Goal: Find specific page/section: Find specific page/section

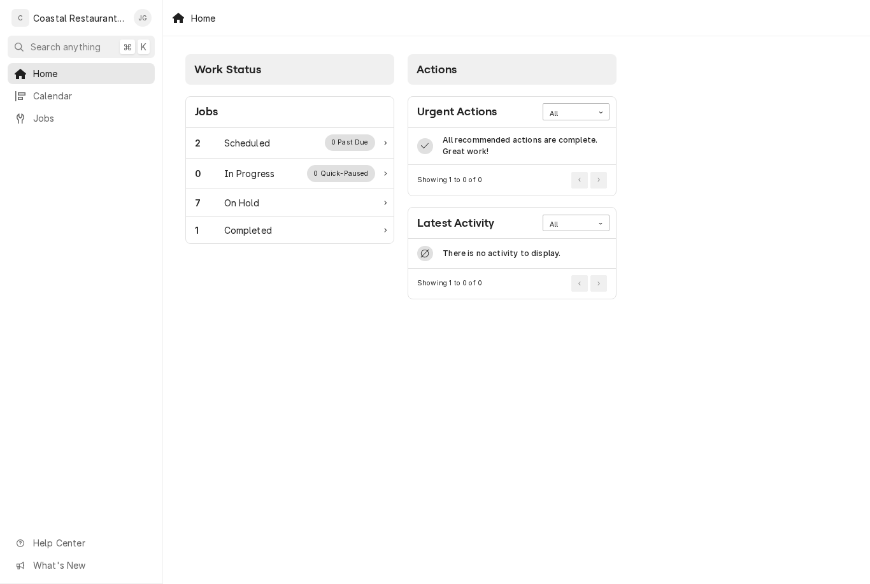
click at [268, 143] on div "Scheduled" at bounding box center [247, 142] width 46 height 13
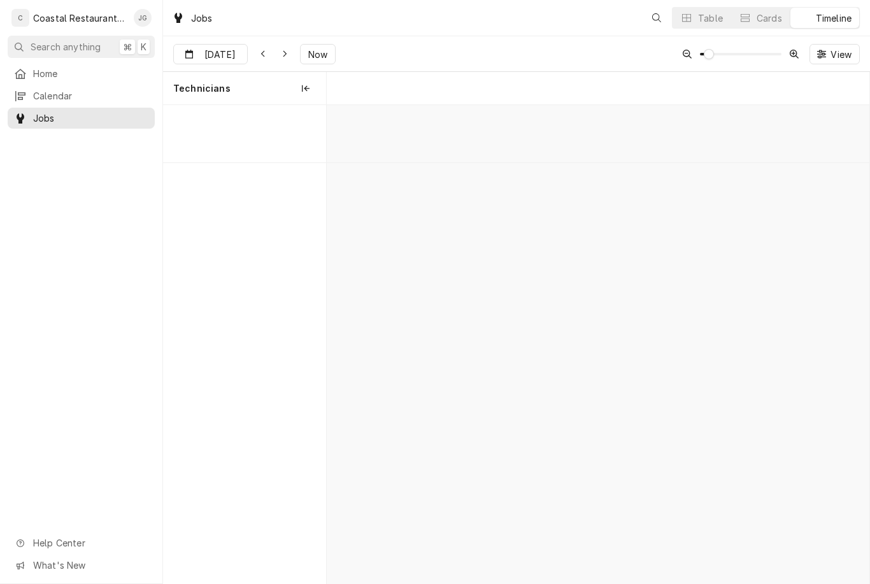
scroll to position [0, 10753]
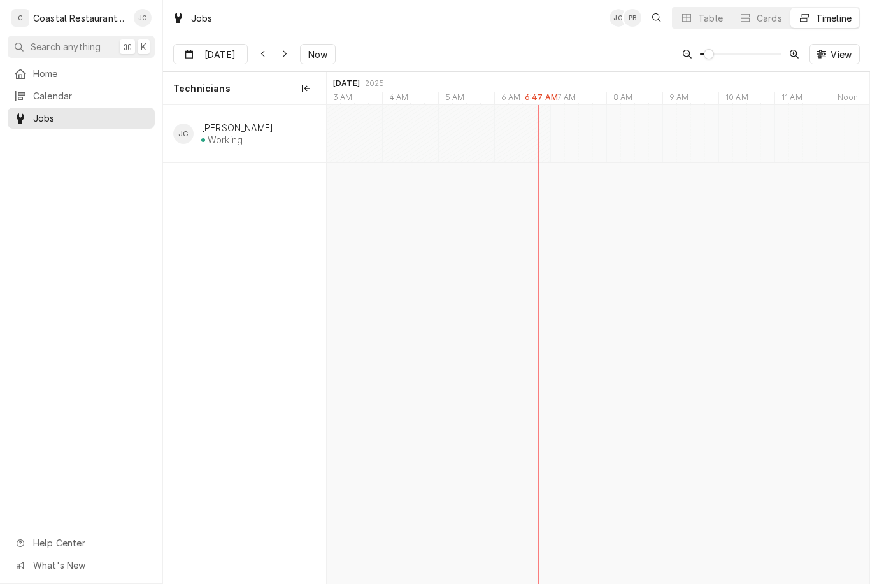
click at [316, 58] on span "Now" at bounding box center [318, 54] width 24 height 13
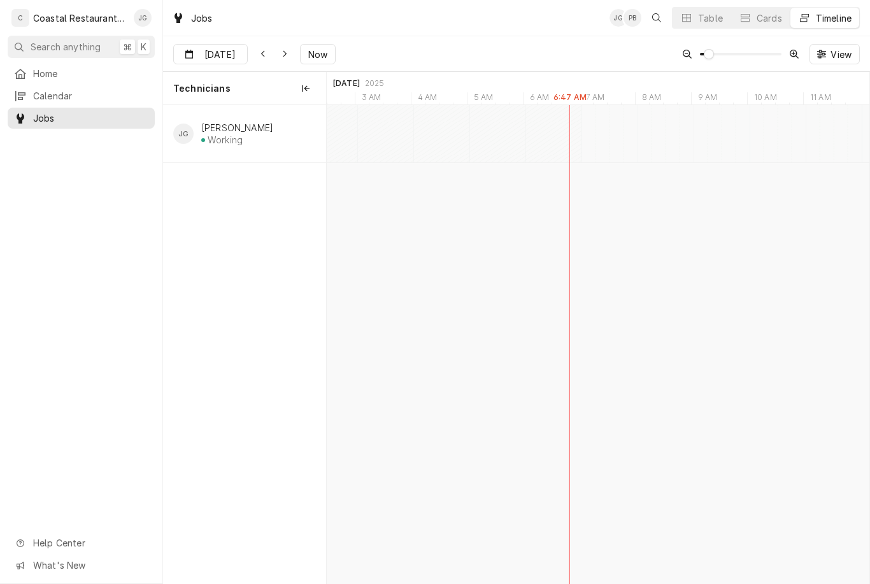
scroll to position [0, 10701]
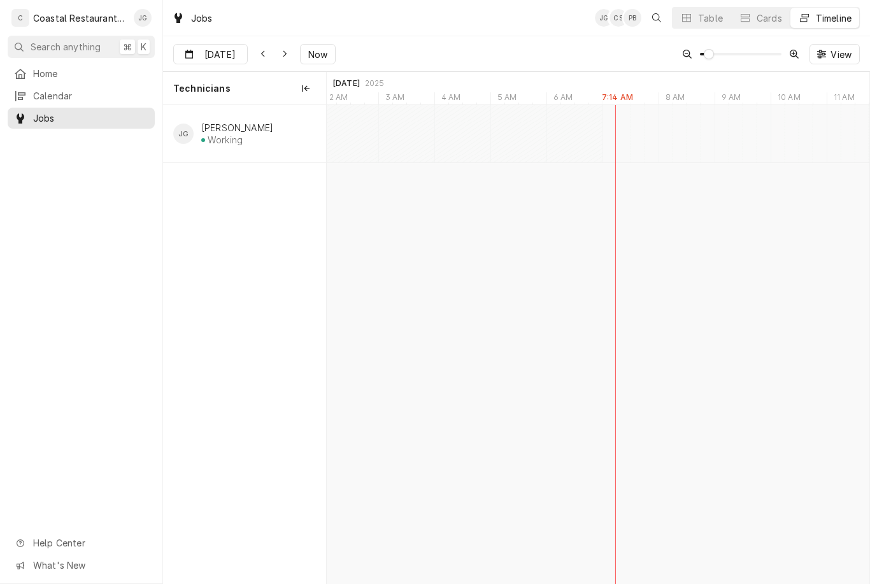
click at [317, 46] on button "Now" at bounding box center [318, 54] width 36 height 20
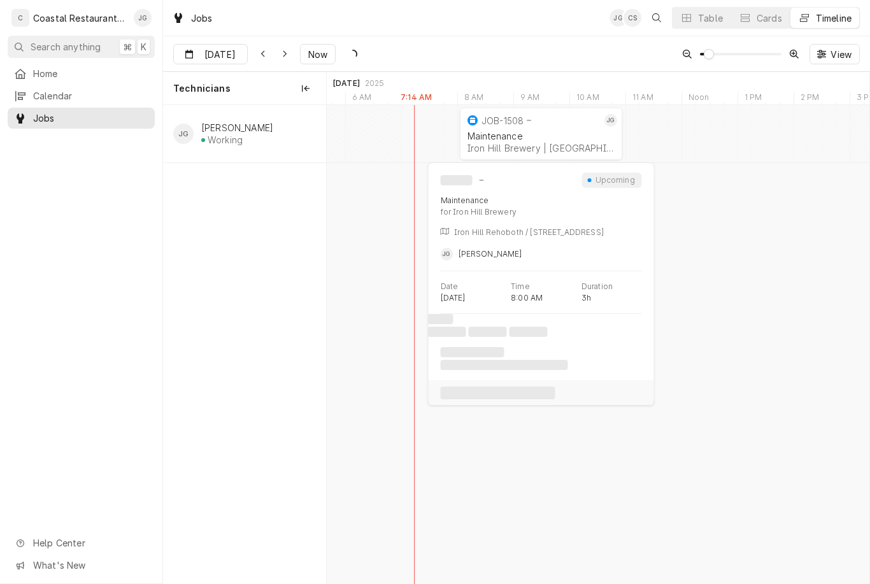
click at [510, 130] on div "Maintenance Iron Hill Brewery | Rehoboth Beach, 19971" at bounding box center [541, 142] width 152 height 28
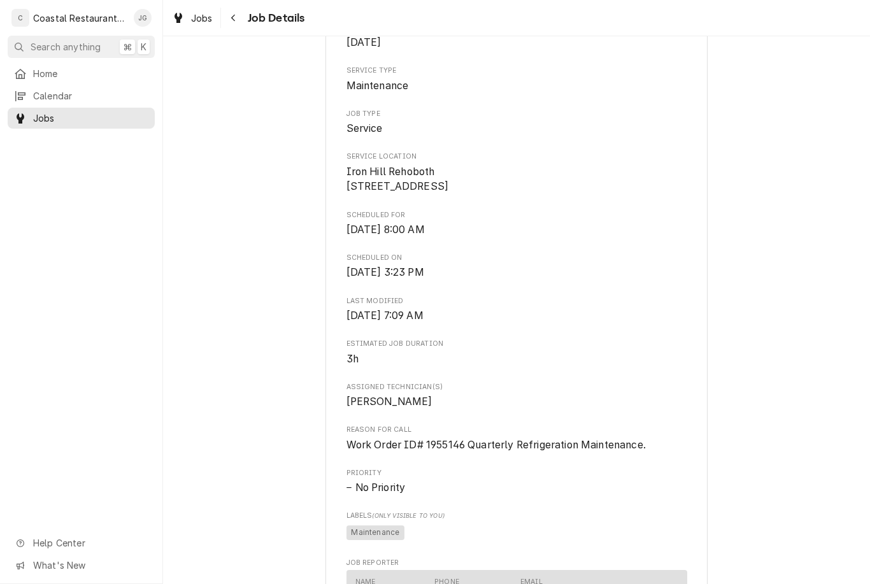
scroll to position [181, 0]
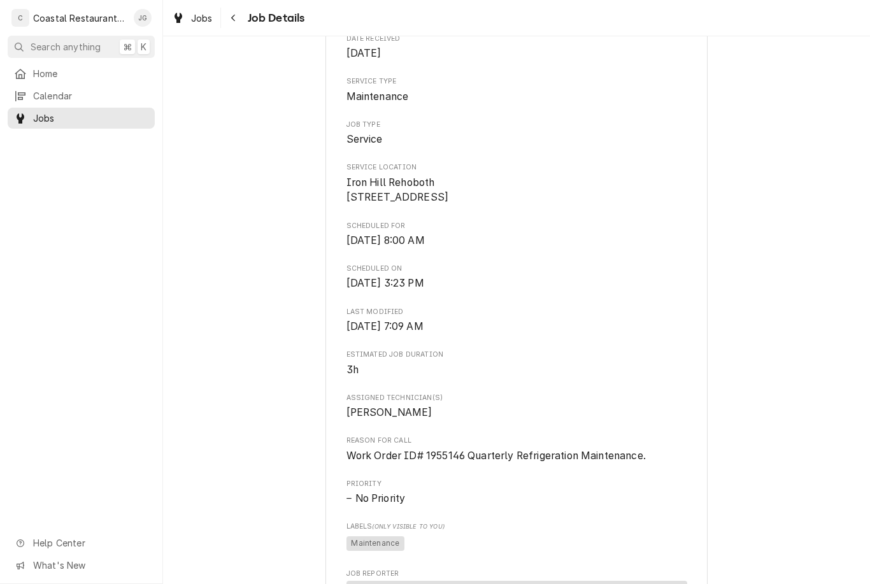
click at [71, 75] on span "Home" at bounding box center [90, 73] width 115 height 13
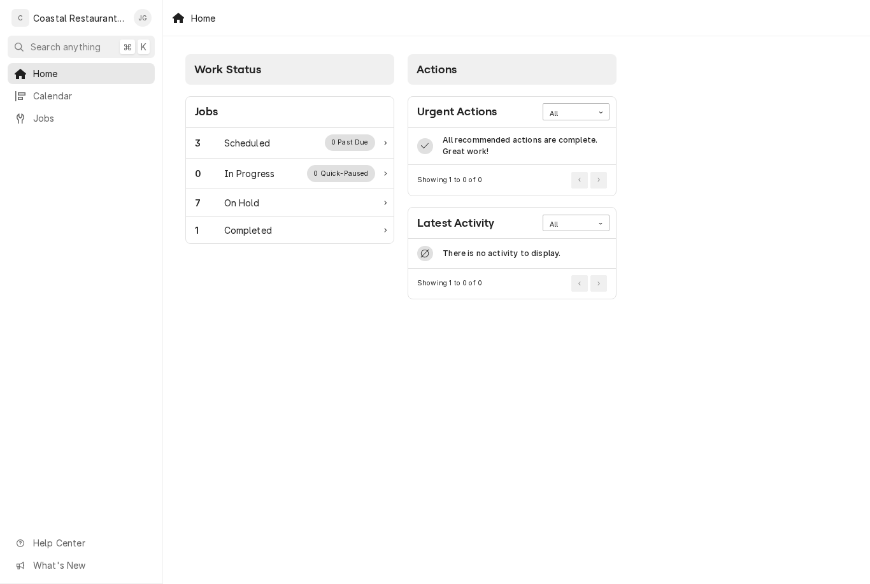
click at [262, 145] on div "Scheduled" at bounding box center [247, 142] width 46 height 13
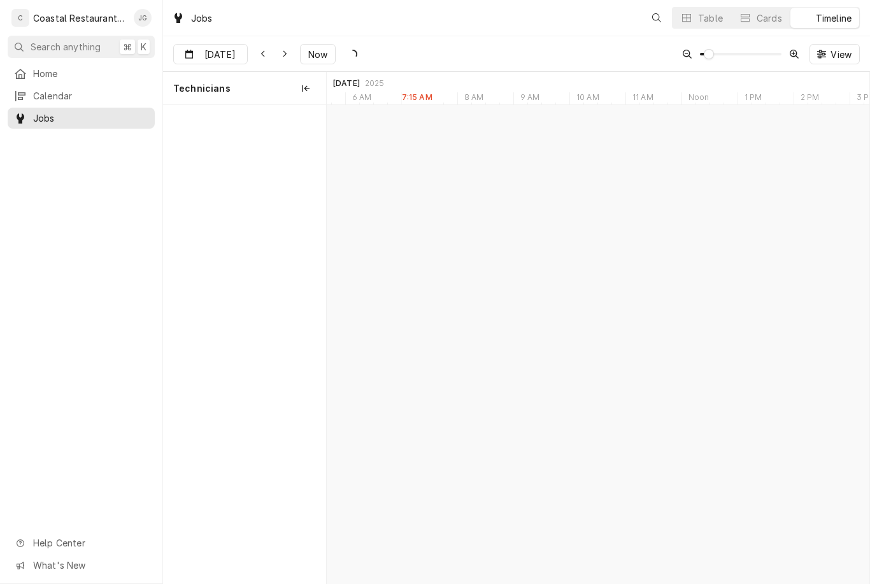
scroll to position [0, 10762]
